Goal: Task Accomplishment & Management: Manage account settings

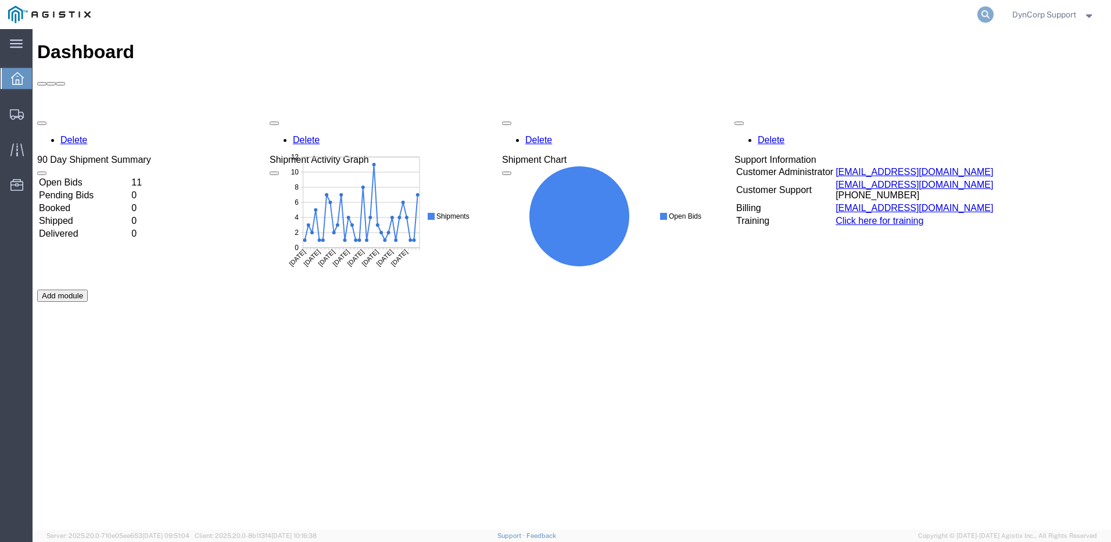
click at [982, 16] on icon at bounding box center [986, 14] width 16 height 16
paste input "56940299"
type input "56940299"
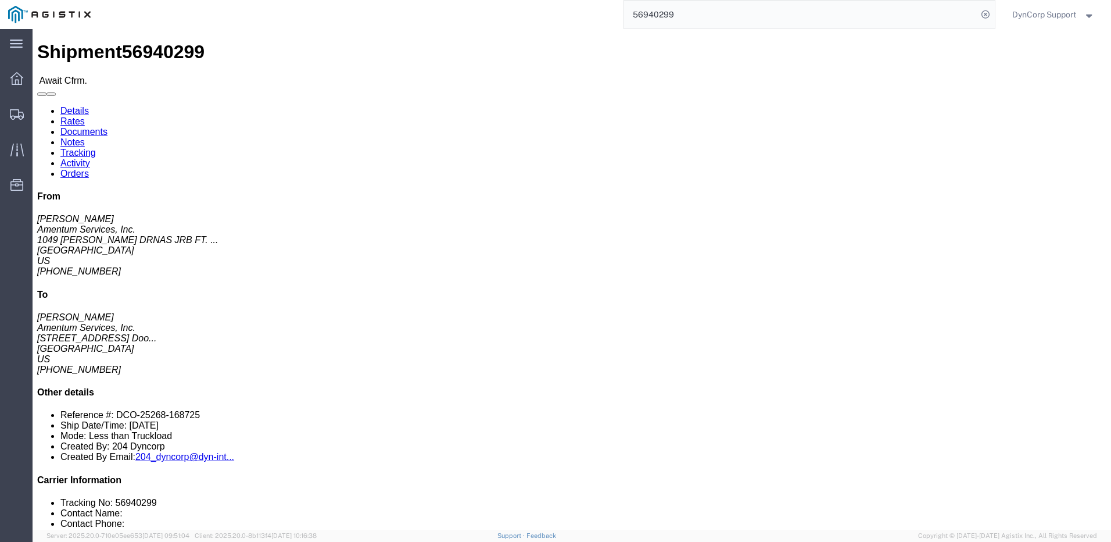
click link "Confirm"
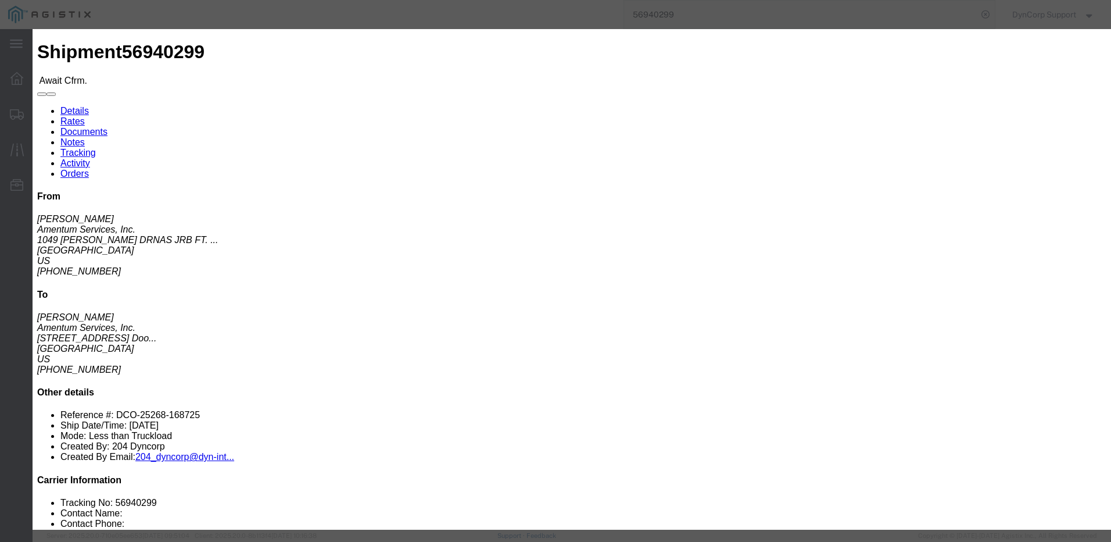
click input "text"
type input "4142542"
type input "[PERSON_NAME]"
type input "4699426889"
click input "[DATE]"
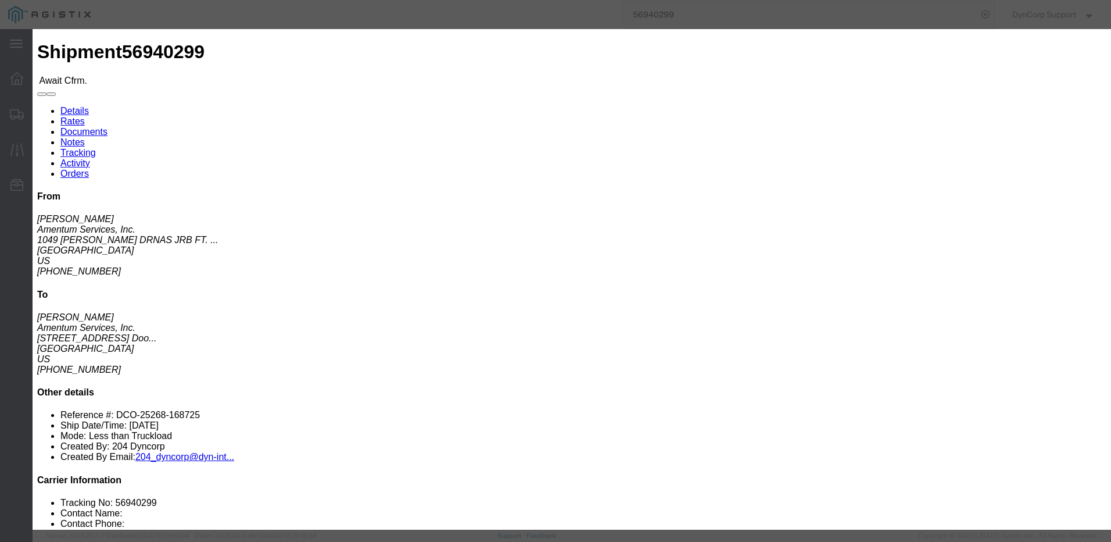
click div "Submit Close"
click button "Submit"
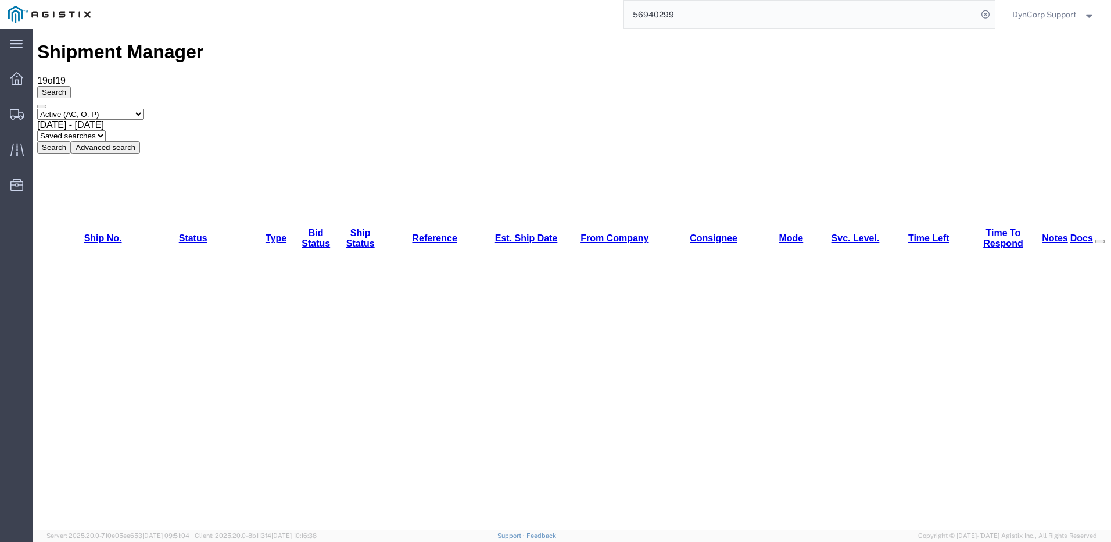
click at [858, 17] on input "56940299" at bounding box center [800, 15] width 353 height 28
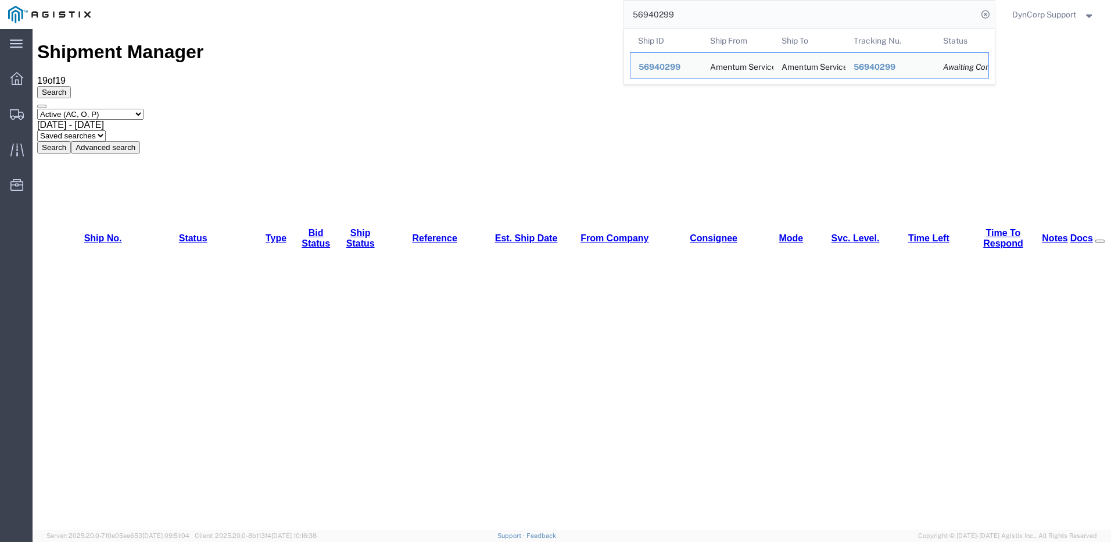
click at [746, 12] on input "56940299" at bounding box center [800, 15] width 353 height 28
click at [664, 69] on span "56940299" at bounding box center [660, 66] width 42 height 9
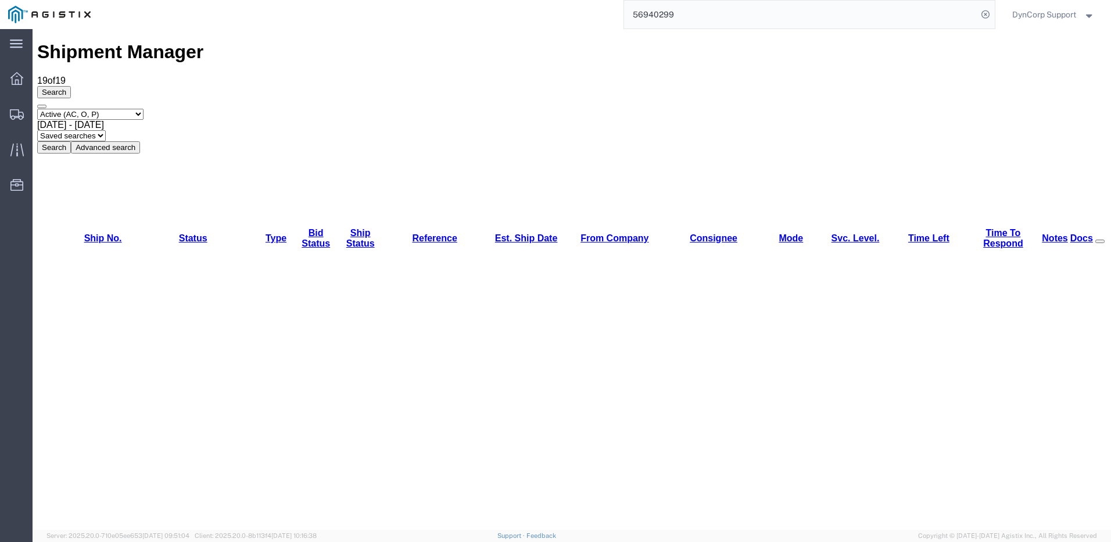
click at [737, 2] on input "56940299" at bounding box center [800, 15] width 353 height 28
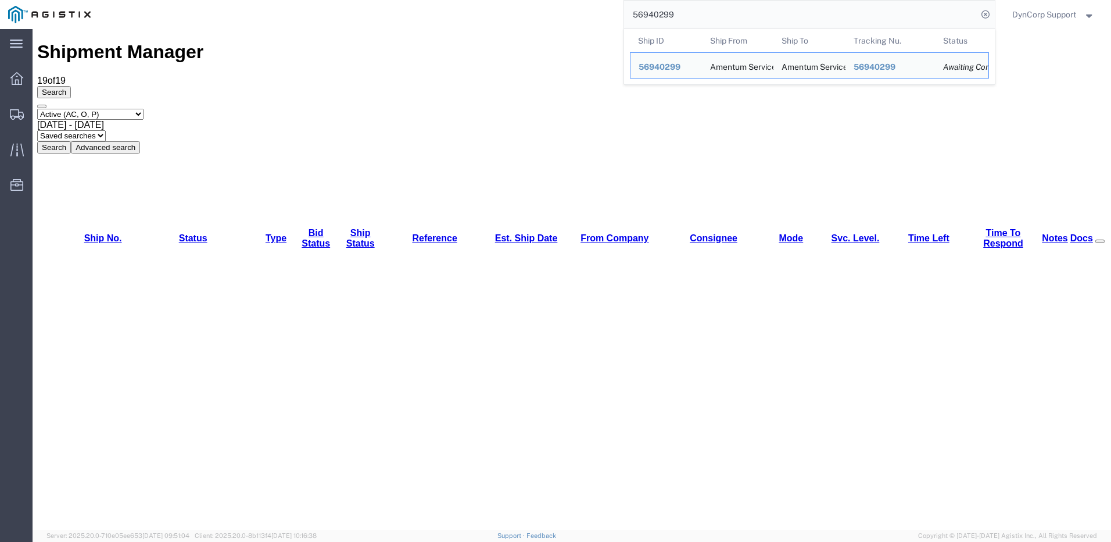
drag, startPoint x: 696, startPoint y: 16, endPoint x: 532, endPoint y: 20, distance: 164.0
click at [540, 20] on div "56940299 Ship ID Ship From Ship To Tracking Nu. Status Ship ID 56940299 Ship Fr…" at bounding box center [547, 14] width 896 height 29
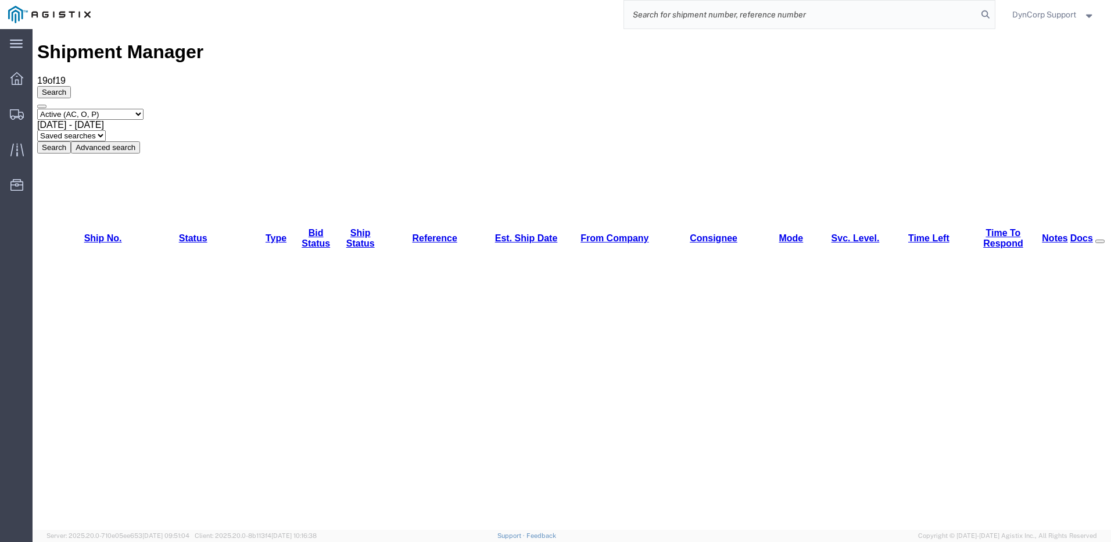
paste input "56940299"
type input "56940299"
click at [60, 17] on img at bounding box center [49, 14] width 83 height 17
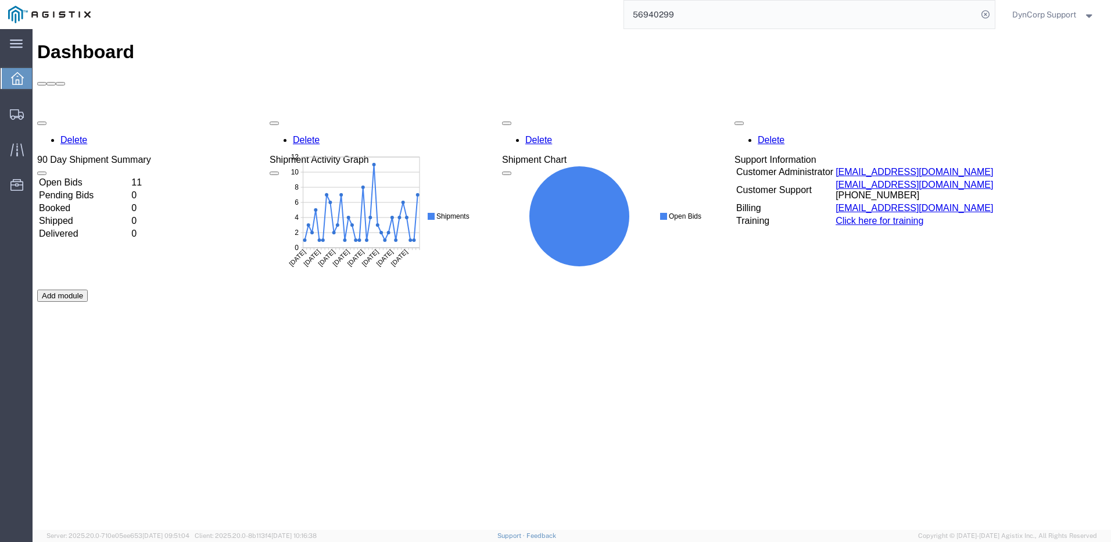
click at [702, 22] on input "56940299" at bounding box center [800, 15] width 353 height 28
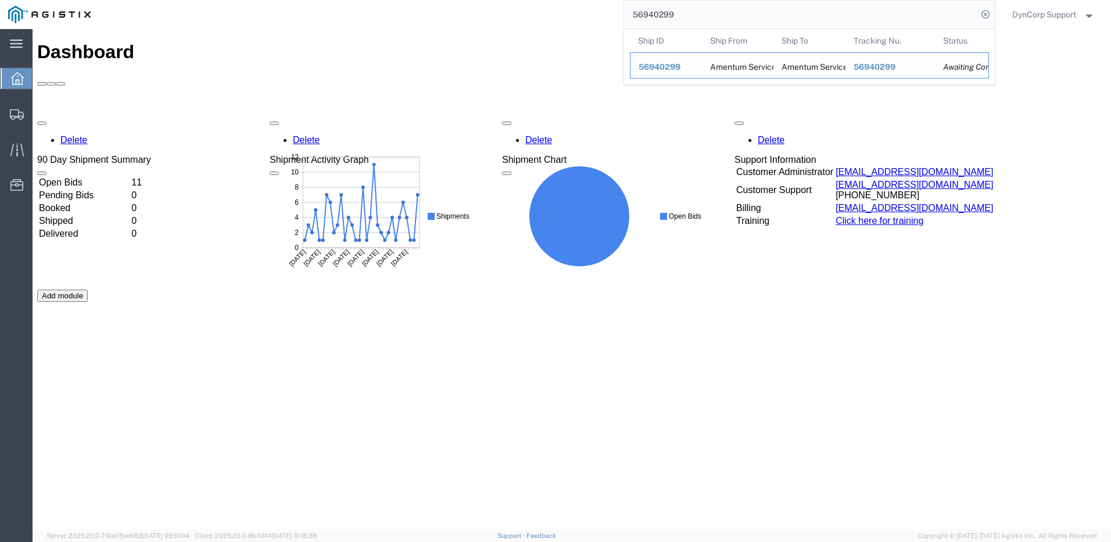
click at [721, 71] on div "Amentum Services, Inc." at bounding box center [738, 65] width 56 height 25
click at [964, 69] on div "Awaiting Confirmation" at bounding box center [961, 67] width 37 height 12
click at [648, 67] on span "56940299" at bounding box center [660, 66] width 42 height 9
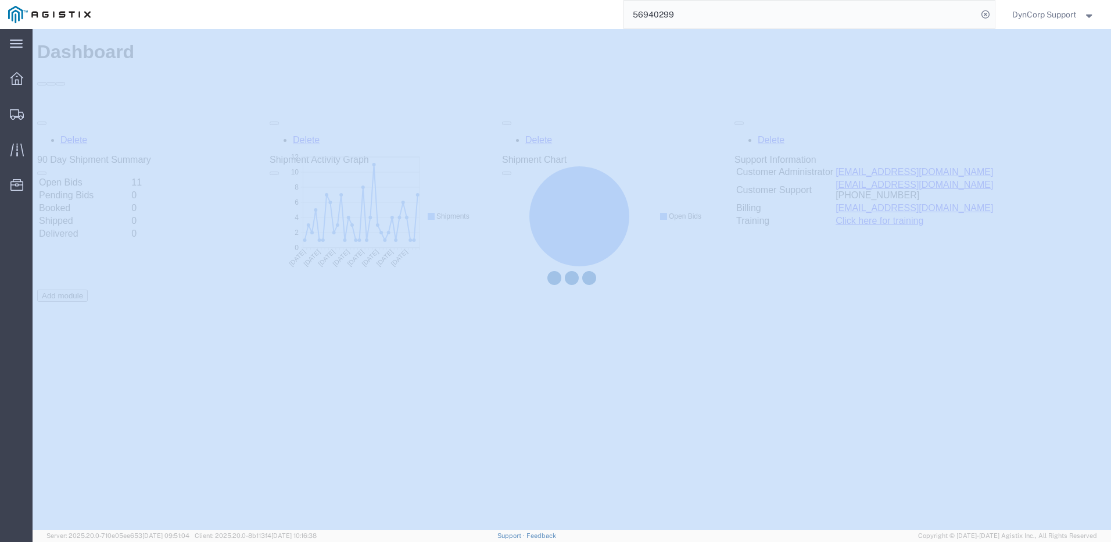
click at [647, 66] on div at bounding box center [572, 279] width 1079 height 500
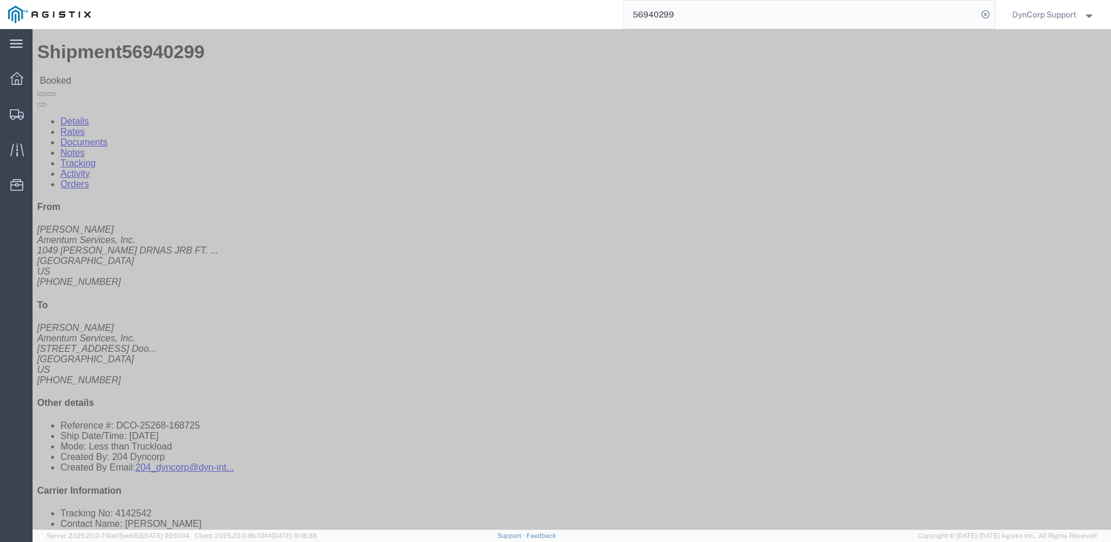
click link "Tracking"
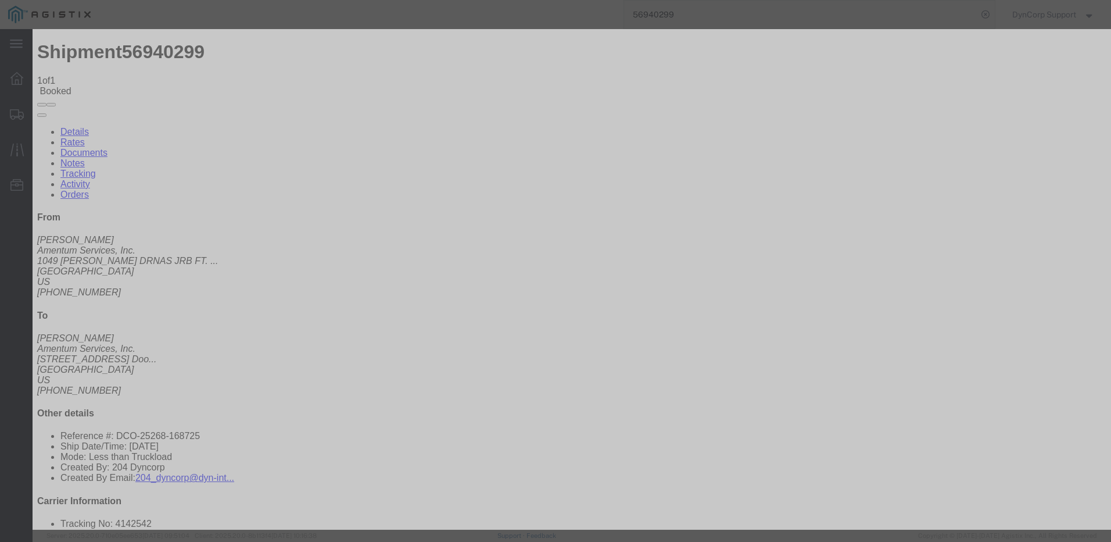
type input "[DATE]"
type input "1:00 PM"
type input "[DATE]"
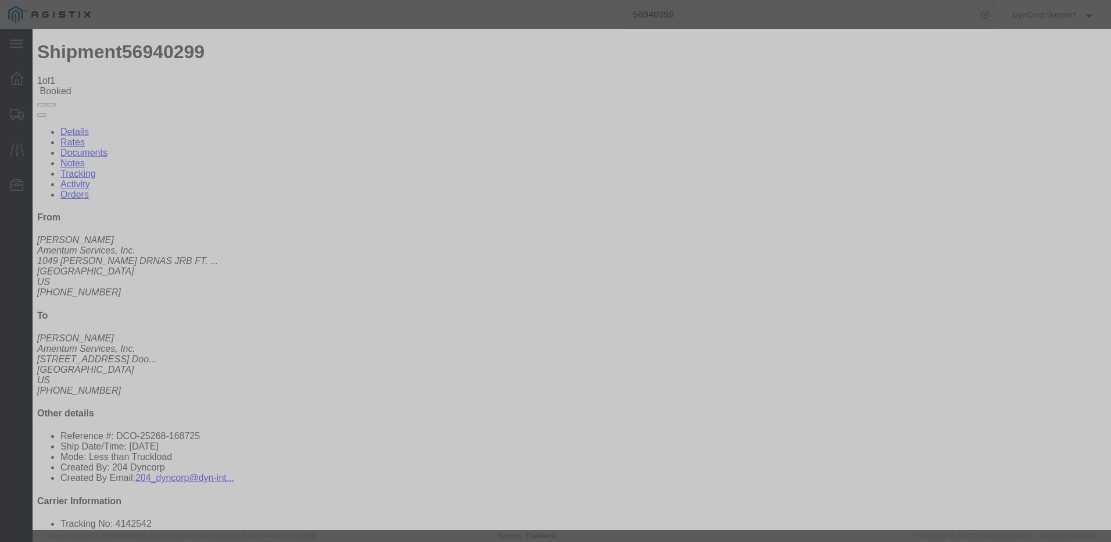
type input "11:00 AM"
select select "PICKEDUP"
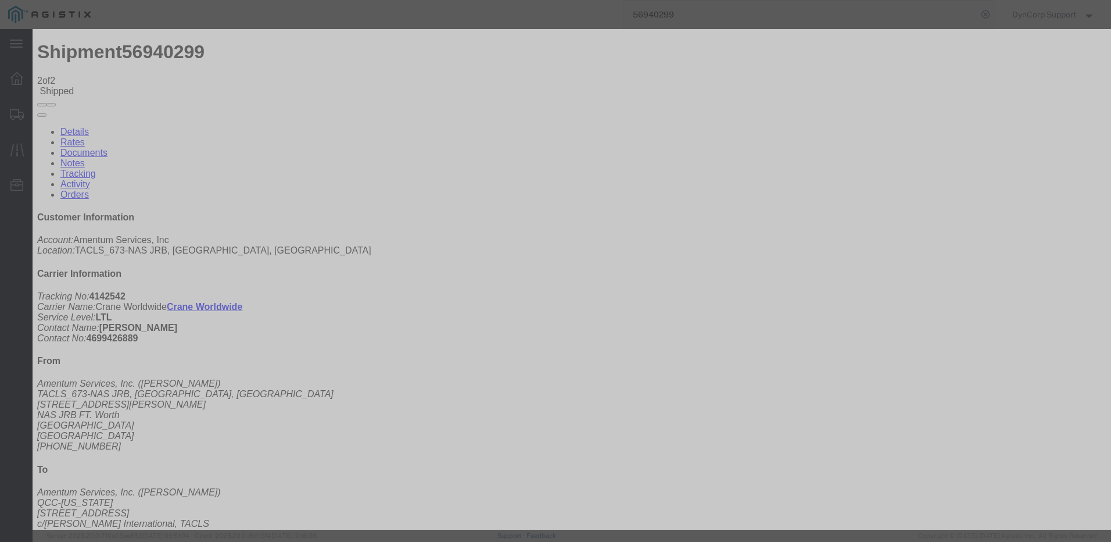
type input "[DATE]"
type input "1:00 PM"
type input "[DATE]"
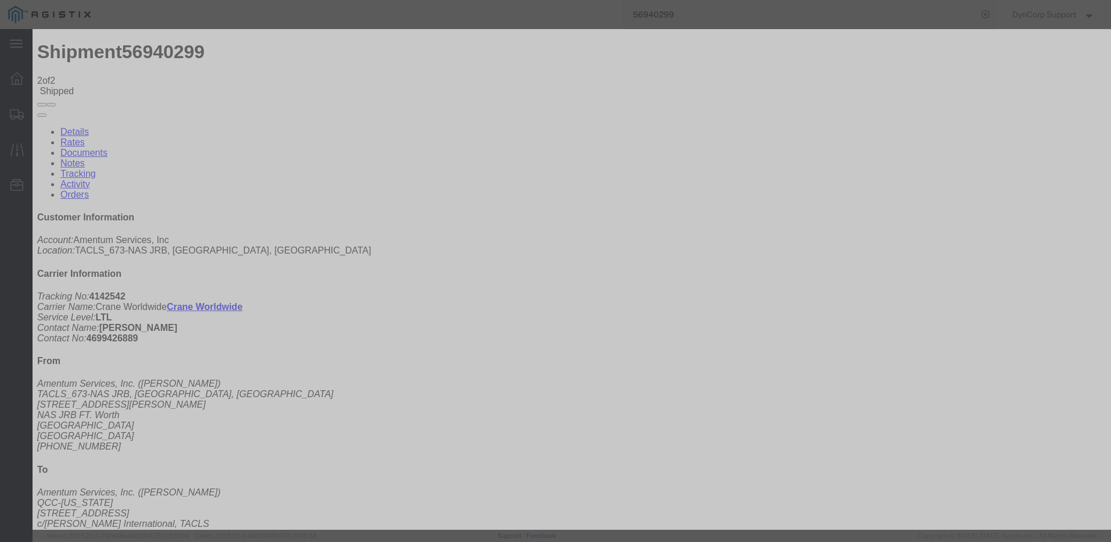
drag, startPoint x: 400, startPoint y: 171, endPoint x: 409, endPoint y: 171, distance: 8.7
select select "DELIVRED"
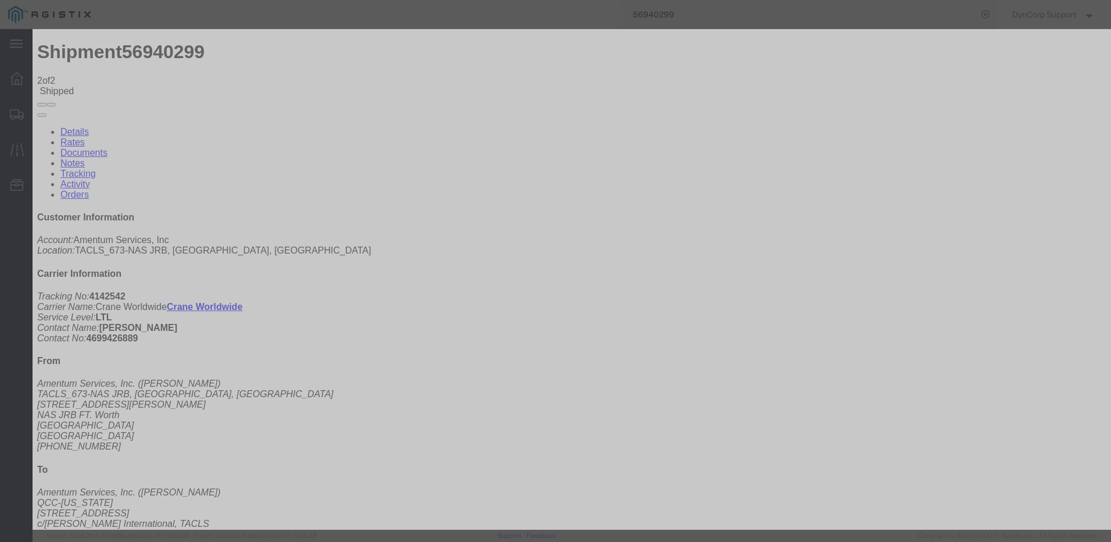
select select "{"pickupDeliveryInfoId": "123182327","pickupOrDelivery": "D","stopNum": "100","…"
select select "[GEOGRAPHIC_DATA]"
type input "[PERSON_NAME]"
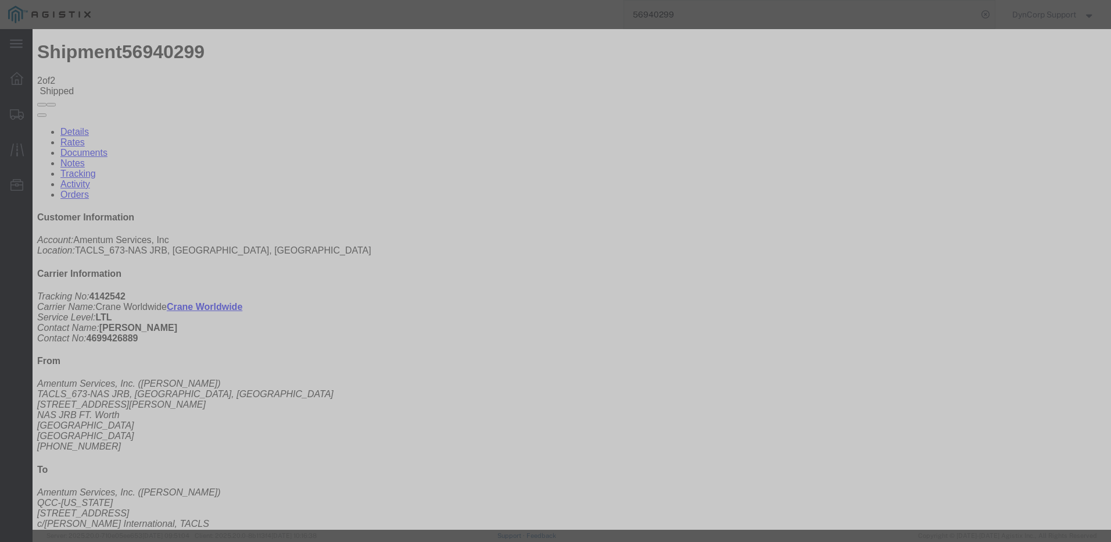
drag, startPoint x: 818, startPoint y: 409, endPoint x: 824, endPoint y: 407, distance: 6.1
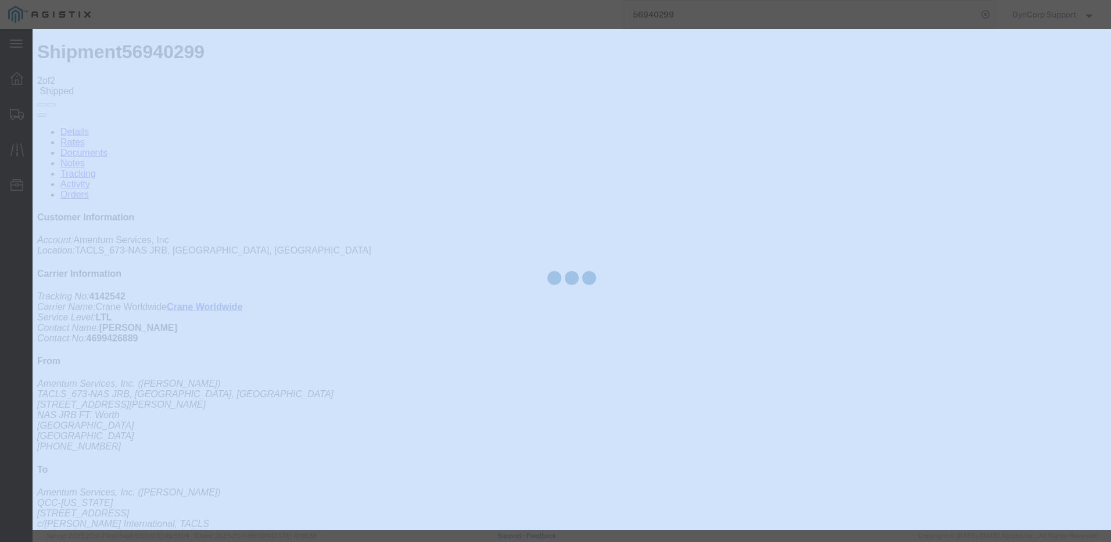
click at [824, 406] on div at bounding box center [572, 279] width 1079 height 500
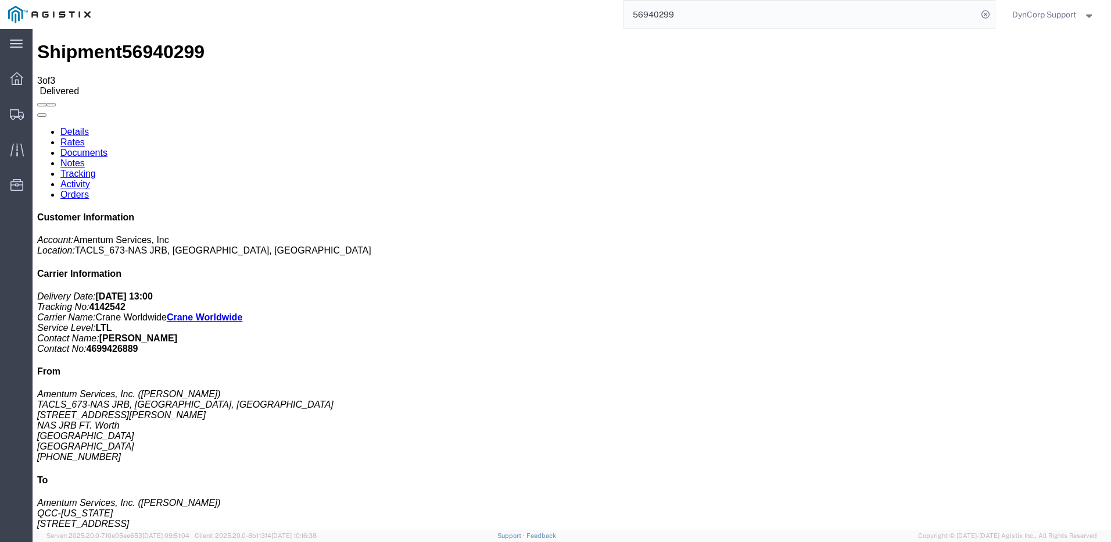
click at [11, 83] on icon at bounding box center [16, 78] width 13 height 13
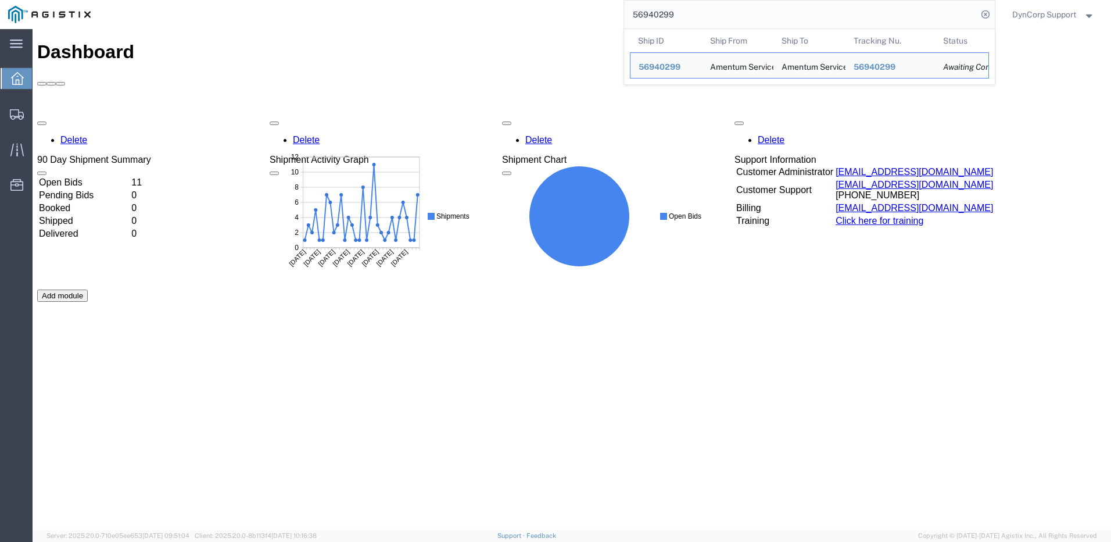
click at [774, 13] on input "56940299" at bounding box center [800, 15] width 353 height 28
click at [652, 66] on span "56940299" at bounding box center [660, 66] width 42 height 9
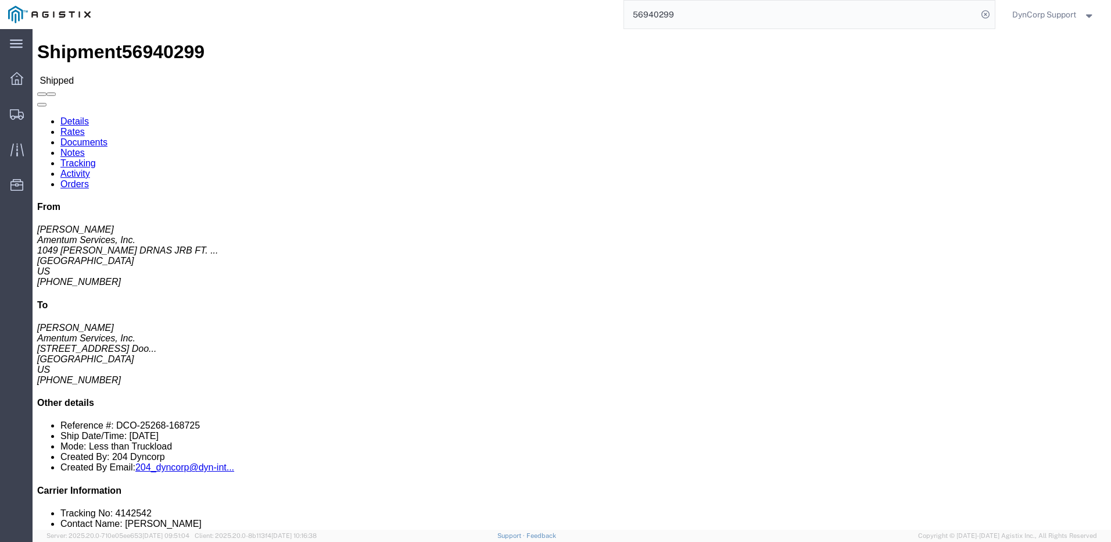
click link "Tracking"
